Goal: Find specific page/section: Find specific page/section

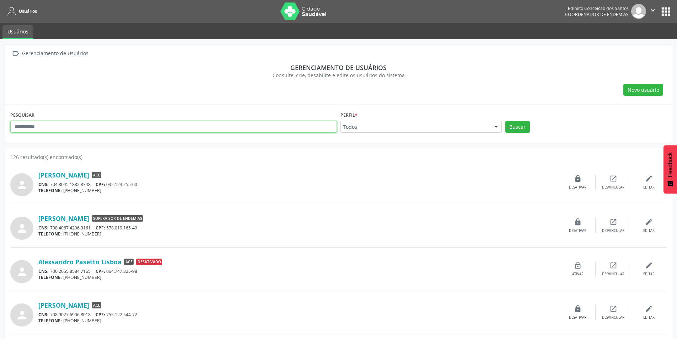
click at [103, 130] on input "text" at bounding box center [173, 127] width 327 height 12
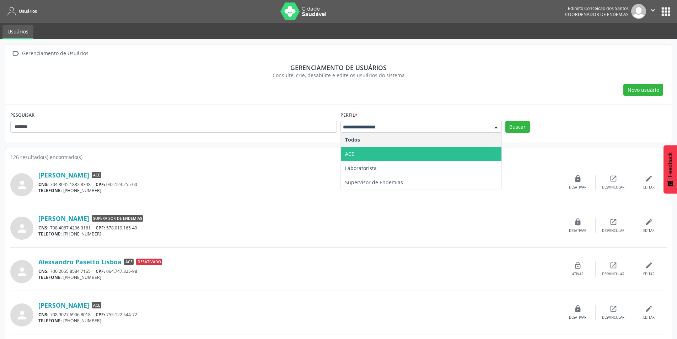
click at [369, 156] on span "ACE" at bounding box center [421, 154] width 161 height 14
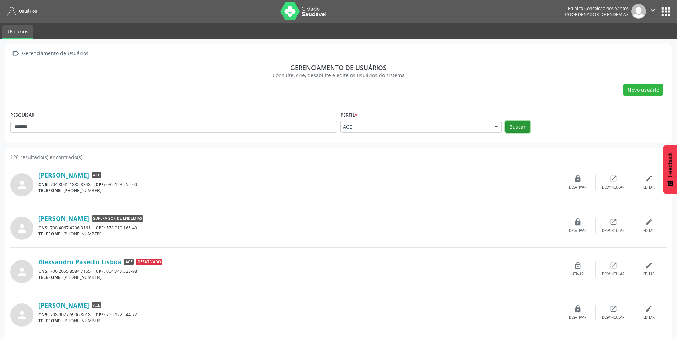
click at [524, 125] on button "Buscar" at bounding box center [517, 127] width 25 height 12
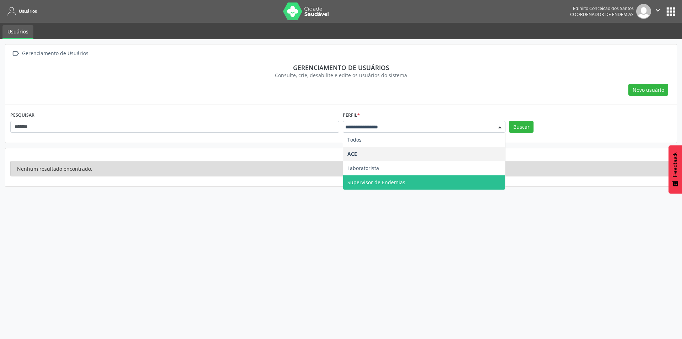
click at [377, 178] on span "Supervisor de Endemias" at bounding box center [424, 182] width 162 height 14
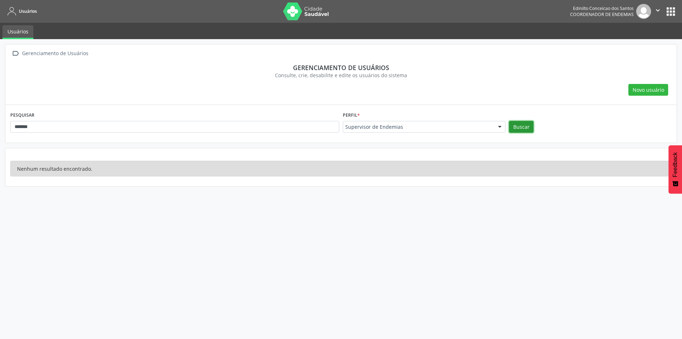
click at [516, 131] on button "Buscar" at bounding box center [521, 127] width 25 height 12
click at [100, 131] on input "*******" at bounding box center [174, 127] width 329 height 12
type input "*"
type input "**********"
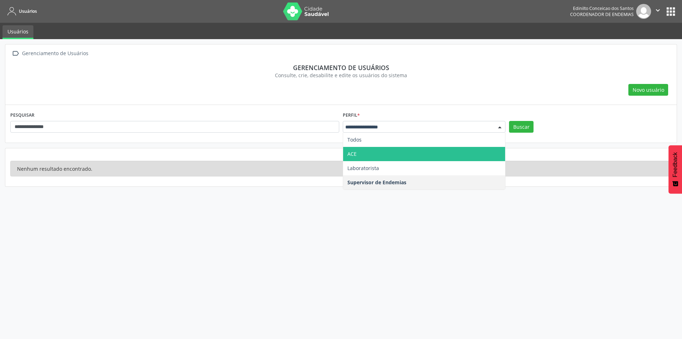
click at [372, 154] on span "ACE" at bounding box center [424, 154] width 162 height 14
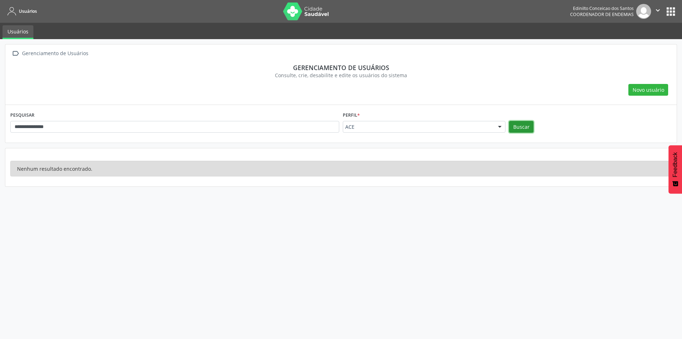
click at [518, 123] on button "Buscar" at bounding box center [521, 127] width 25 height 12
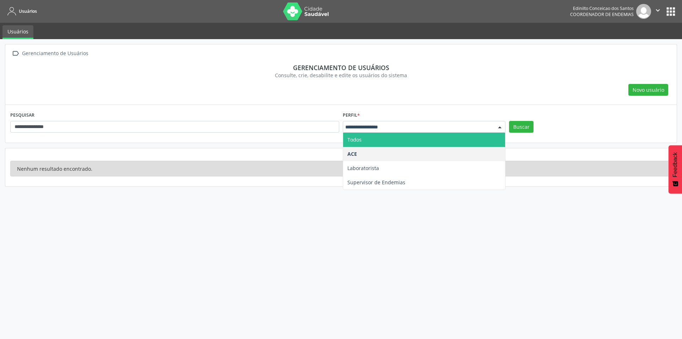
click at [360, 136] on span "Todos" at bounding box center [355, 139] width 14 height 7
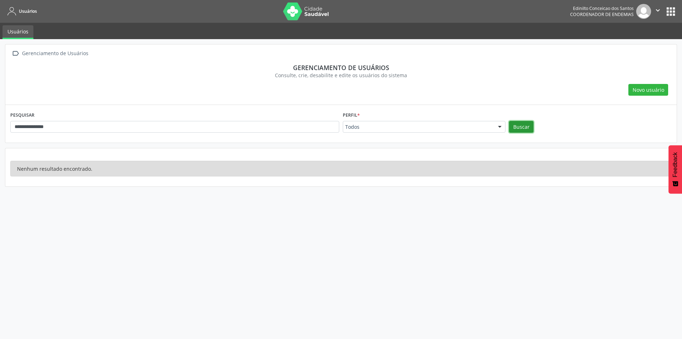
click at [517, 124] on button "Buscar" at bounding box center [521, 127] width 25 height 12
